Goal: Find specific page/section

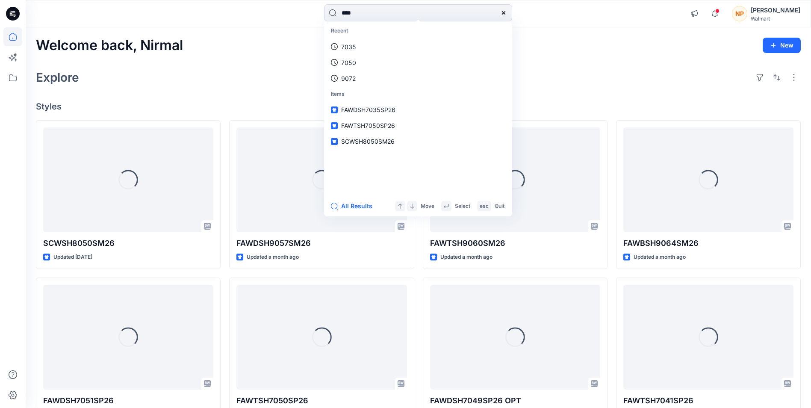
type input "****"
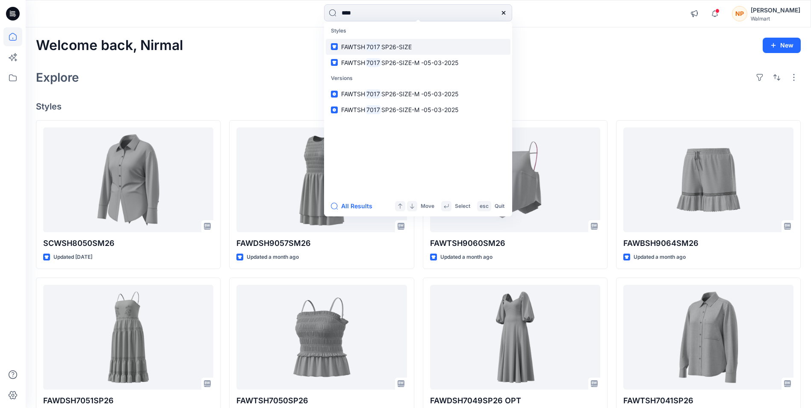
click at [396, 48] on span "SP26-SIZE" at bounding box center [396, 46] width 30 height 7
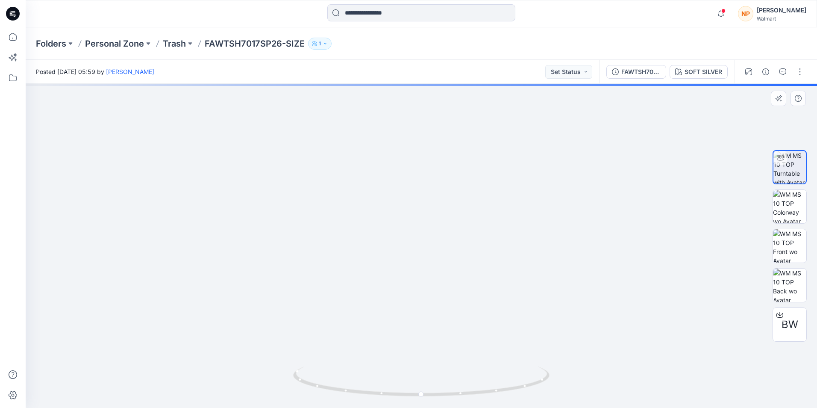
drag, startPoint x: 457, startPoint y: 187, endPoint x: 461, endPoint y: 282, distance: 94.6
click at [461, 296] on img at bounding box center [422, 207] width 720 height 403
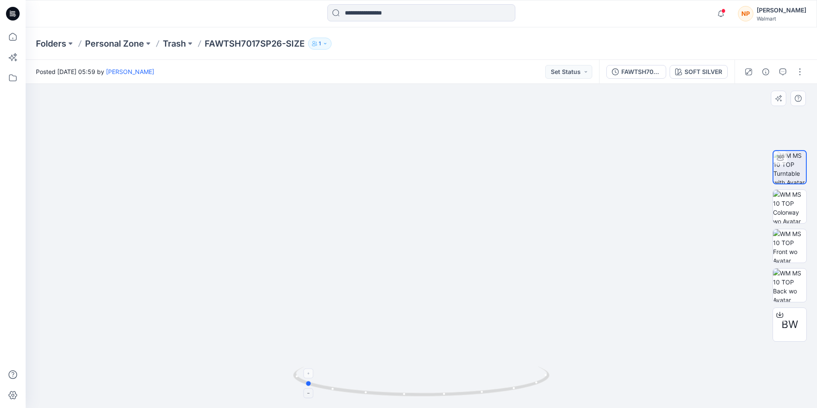
drag, startPoint x: 474, startPoint y: 394, endPoint x: 391, endPoint y: 326, distance: 107.6
click at [357, 378] on icon at bounding box center [422, 382] width 259 height 32
drag, startPoint x: 447, startPoint y: 268, endPoint x: 451, endPoint y: 328, distance: 60.4
click at [451, 328] on img at bounding box center [422, 237] width 720 height 342
drag, startPoint x: 380, startPoint y: 396, endPoint x: 394, endPoint y: 381, distance: 20.3
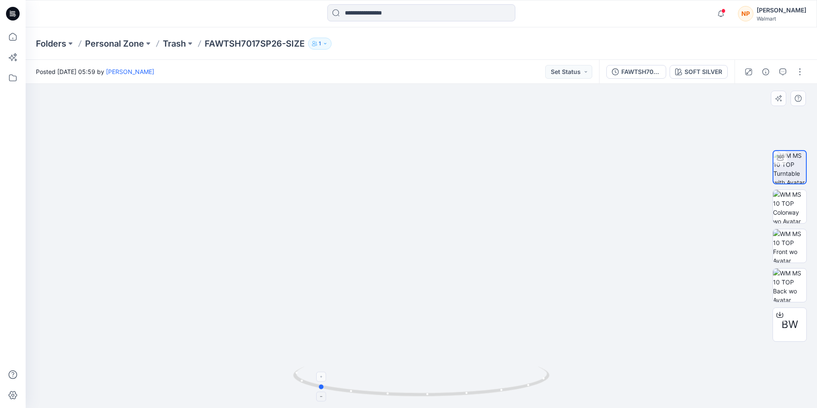
click at [394, 381] on icon at bounding box center [422, 382] width 259 height 32
click at [424, 239] on img at bounding box center [422, 238] width 720 height 342
drag, startPoint x: 437, startPoint y: 397, endPoint x: 517, endPoint y: 393, distance: 80.0
click at [517, 393] on icon at bounding box center [422, 382] width 259 height 32
drag, startPoint x: 422, startPoint y: 397, endPoint x: 442, endPoint y: 392, distance: 21.2
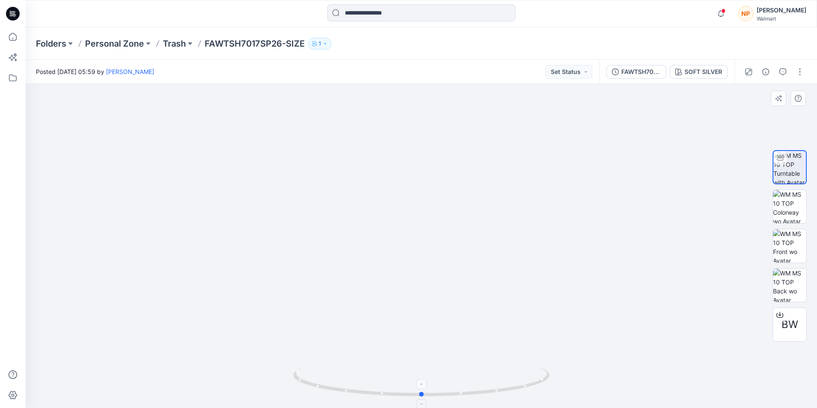
click at [445, 395] on icon at bounding box center [422, 382] width 259 height 32
drag, startPoint x: 449, startPoint y: 372, endPoint x: 450, endPoint y: 381, distance: 9.9
click at [450, 382] on icon at bounding box center [422, 382] width 259 height 32
click at [395, 14] on input at bounding box center [421, 12] width 188 height 17
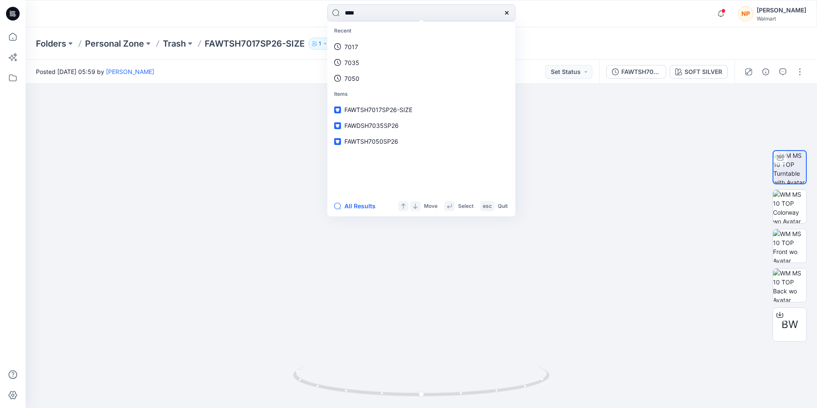
type input "****"
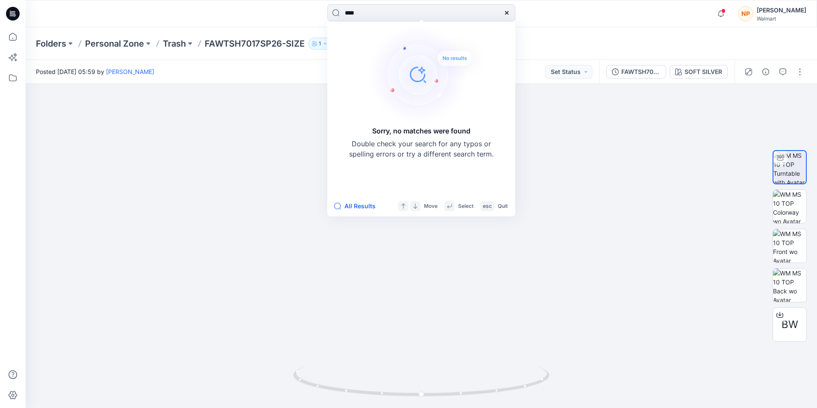
click at [11, 17] on icon at bounding box center [13, 14] width 14 height 14
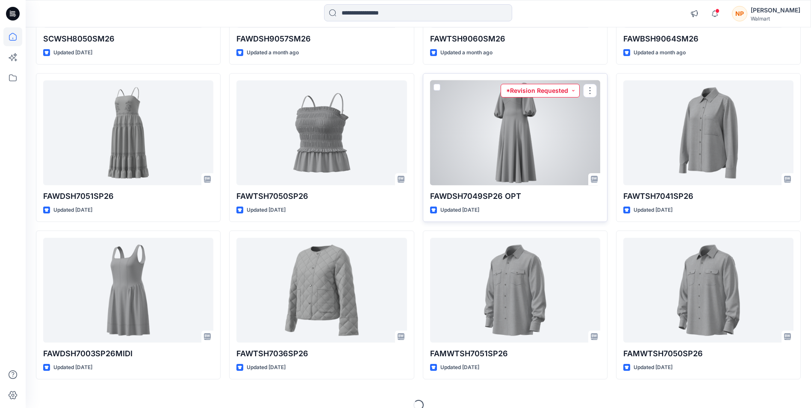
scroll to position [217, 0]
